Goal: Navigation & Orientation: Go to known website

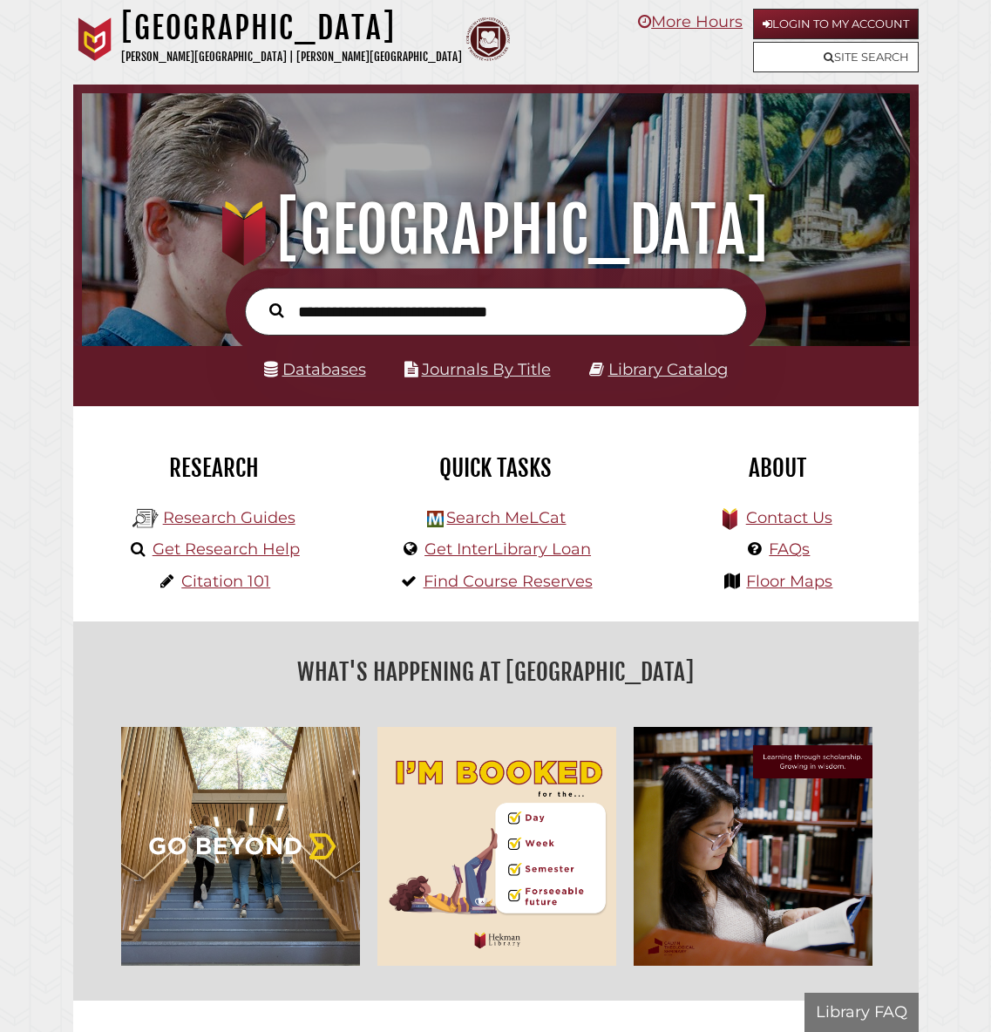
scroll to position [274, 819]
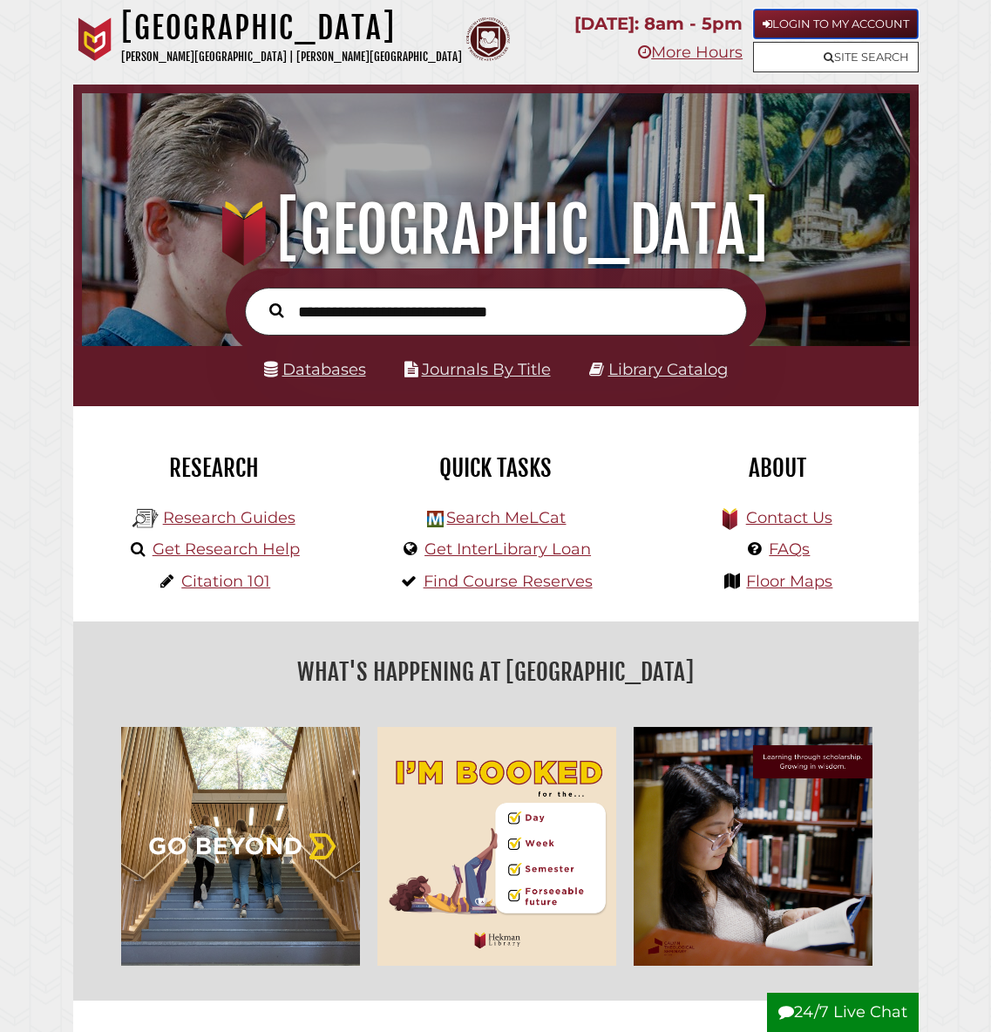
click at [890, 35] on link "Login to My Account" at bounding box center [836, 24] width 166 height 30
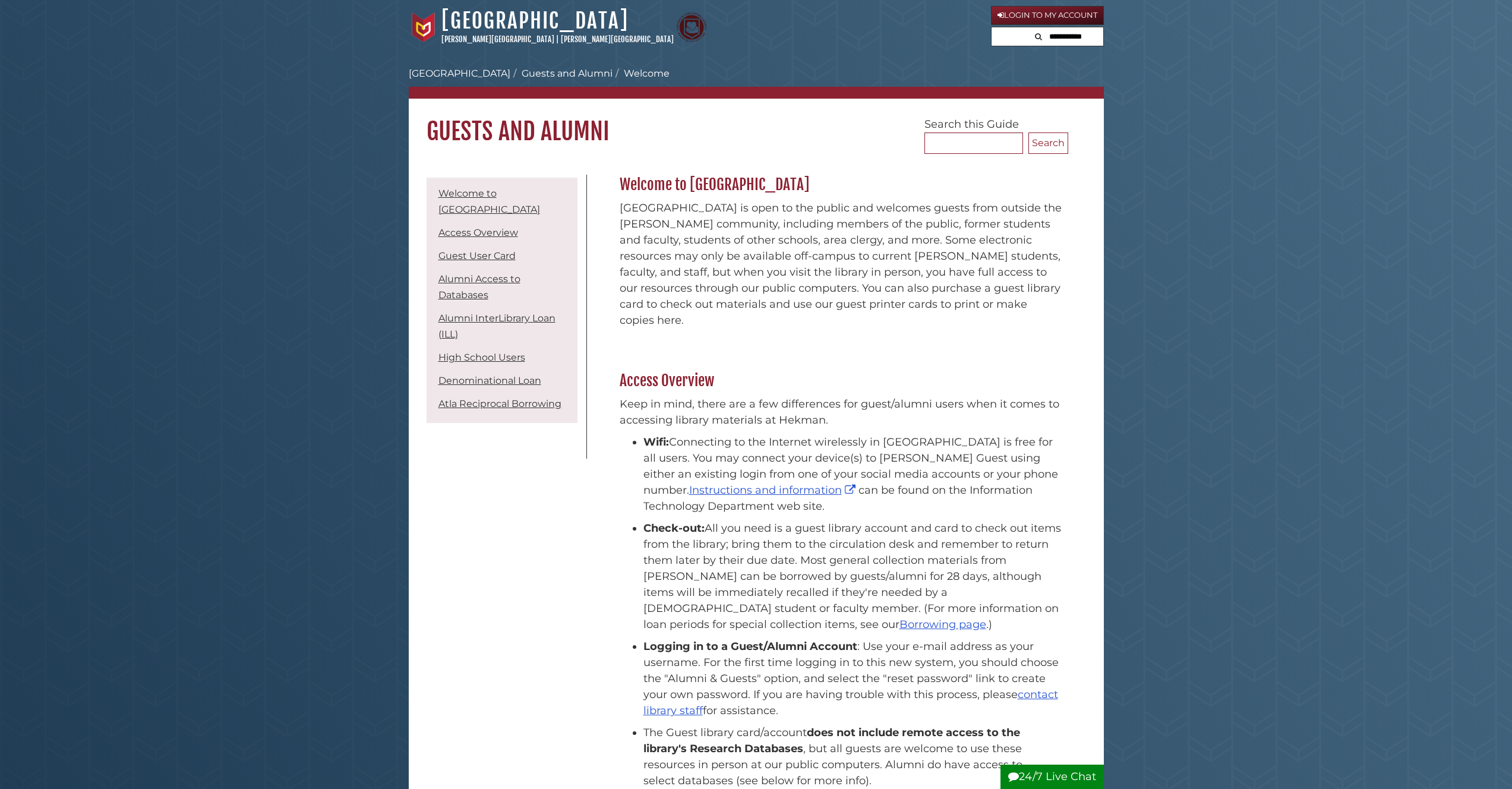
click at [971, 694] on li "Logging in to a Guest/Alumni Account : Use your e-mail address as your username…" at bounding box center [853, 679] width 419 height 80
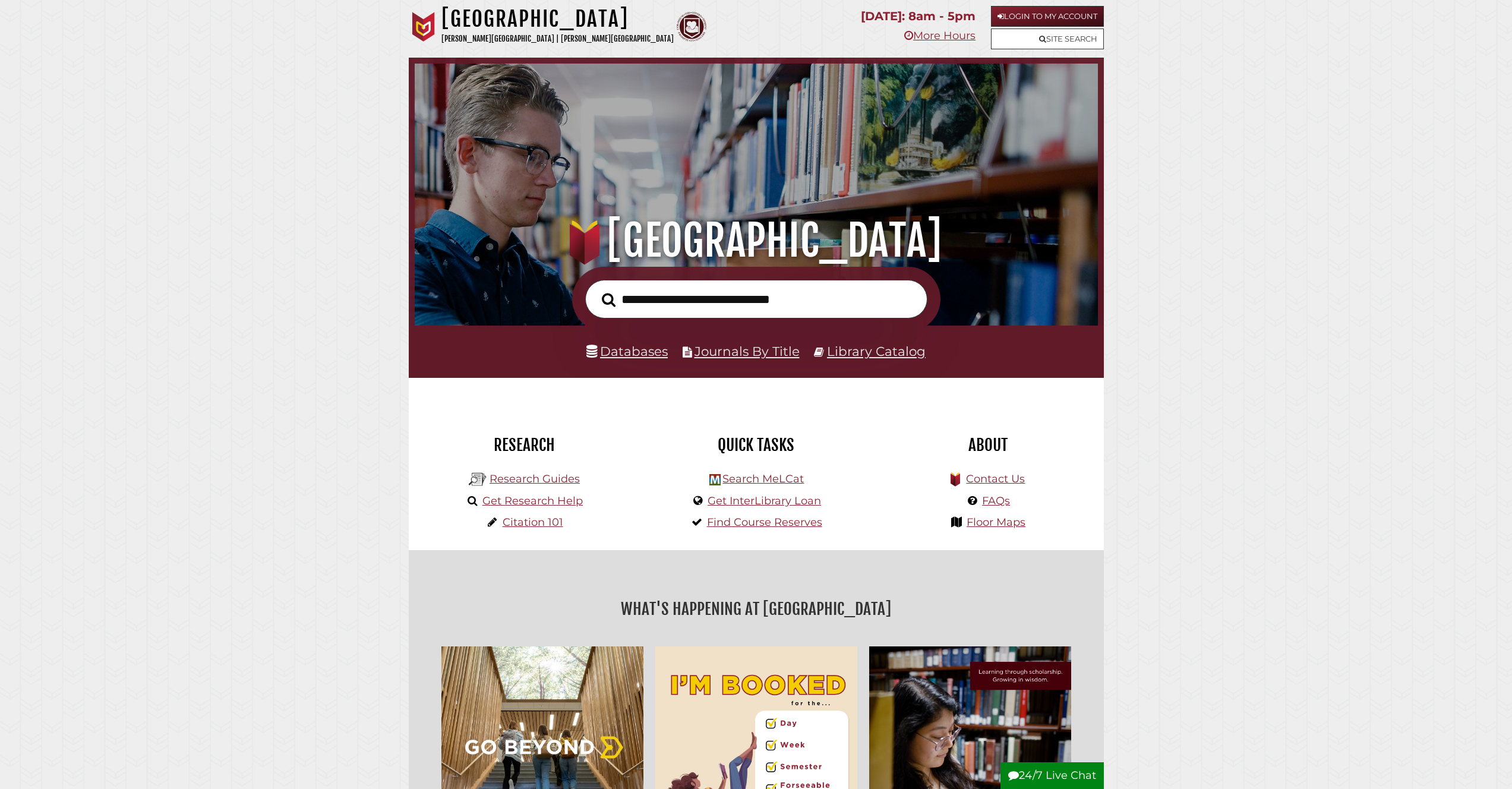
scroll to position [226, 677]
click at [1058, 7] on link "Login to My Account" at bounding box center [1048, 16] width 113 height 20
